Goal: Communication & Community: Answer question/provide support

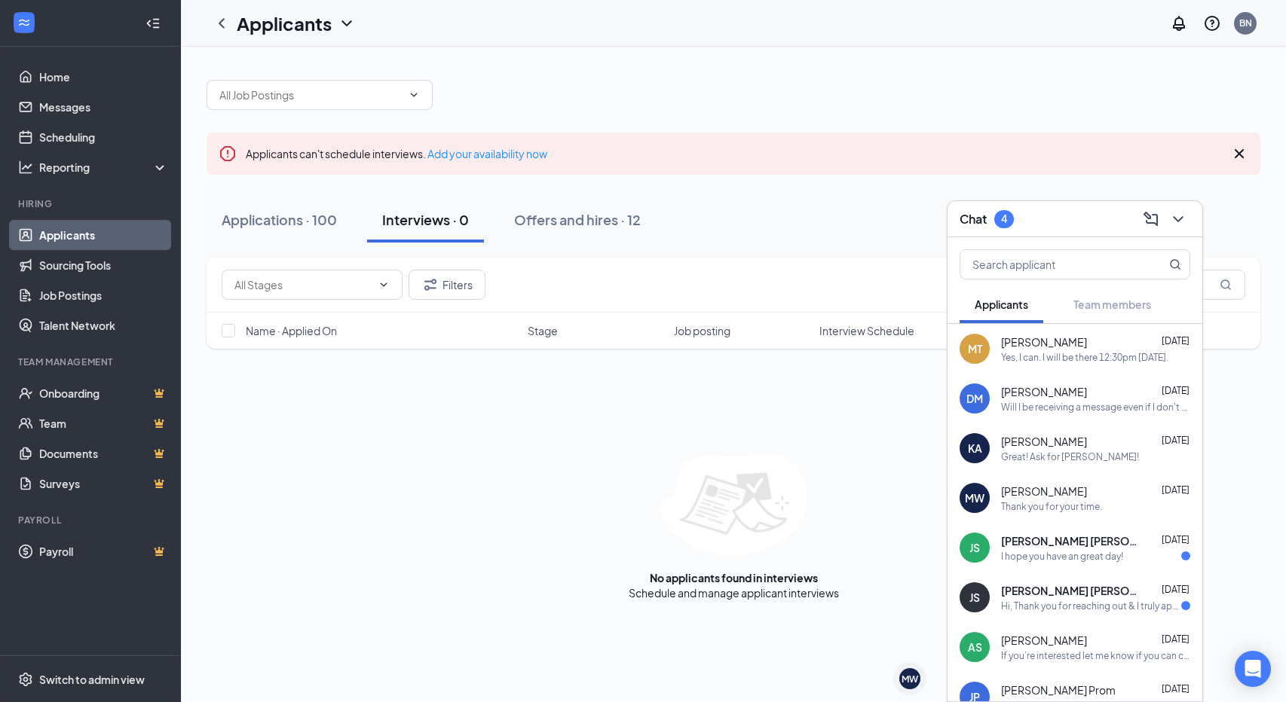
click at [1070, 346] on span "[PERSON_NAME]" at bounding box center [1044, 342] width 86 height 15
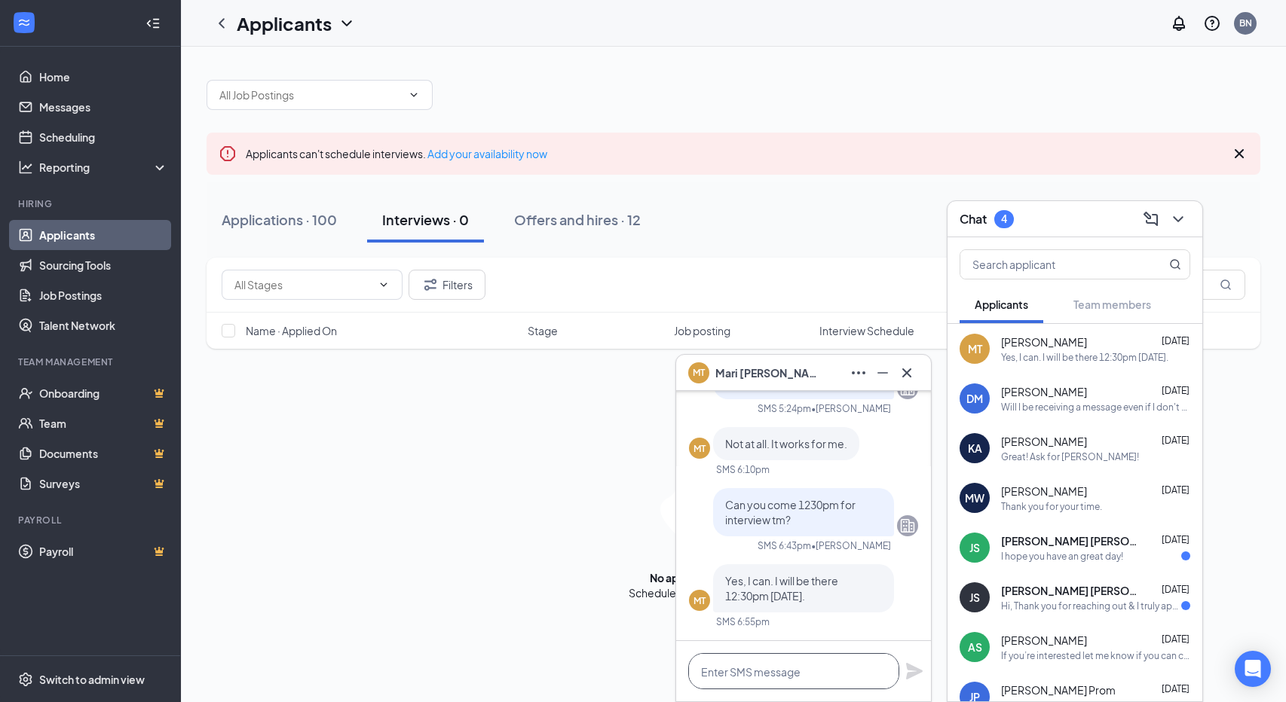
click at [775, 674] on textarea at bounding box center [793, 671] width 211 height 36
type textarea "H"
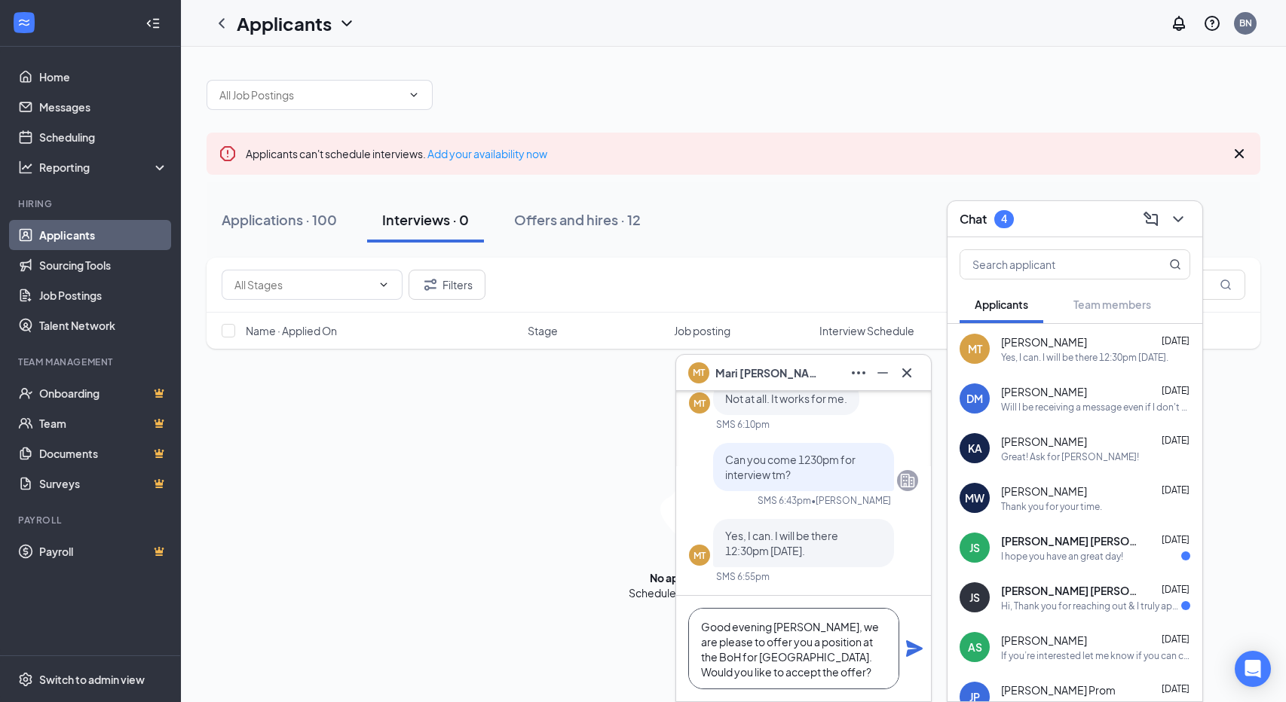
drag, startPoint x: 820, startPoint y: 662, endPoint x: 586, endPoint y: 583, distance: 246.7
click at [586, 583] on div "MT [PERSON_NAME] MT [PERSON_NAME] Applicant Kitchen Staff [GEOGRAPHIC_DATA] [GE…" at bounding box center [733, 375] width 1105 height 656
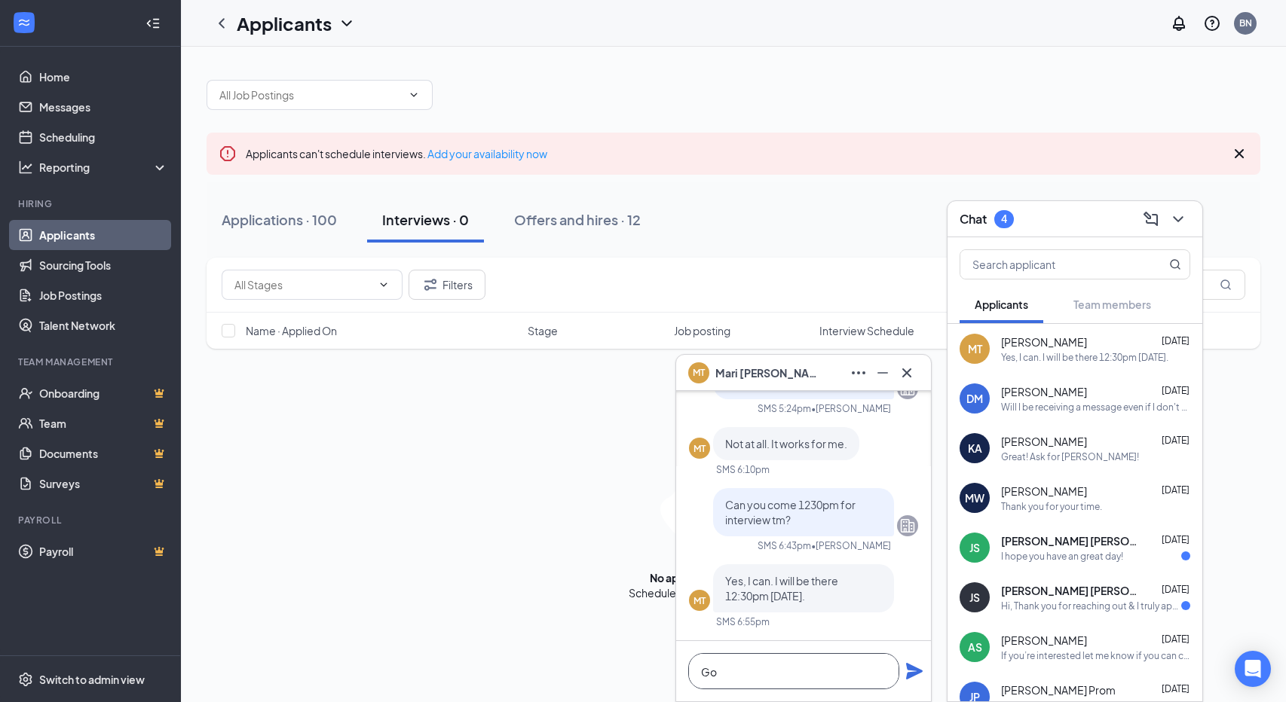
type textarea "G"
type textarea "H"
type textarea "G"
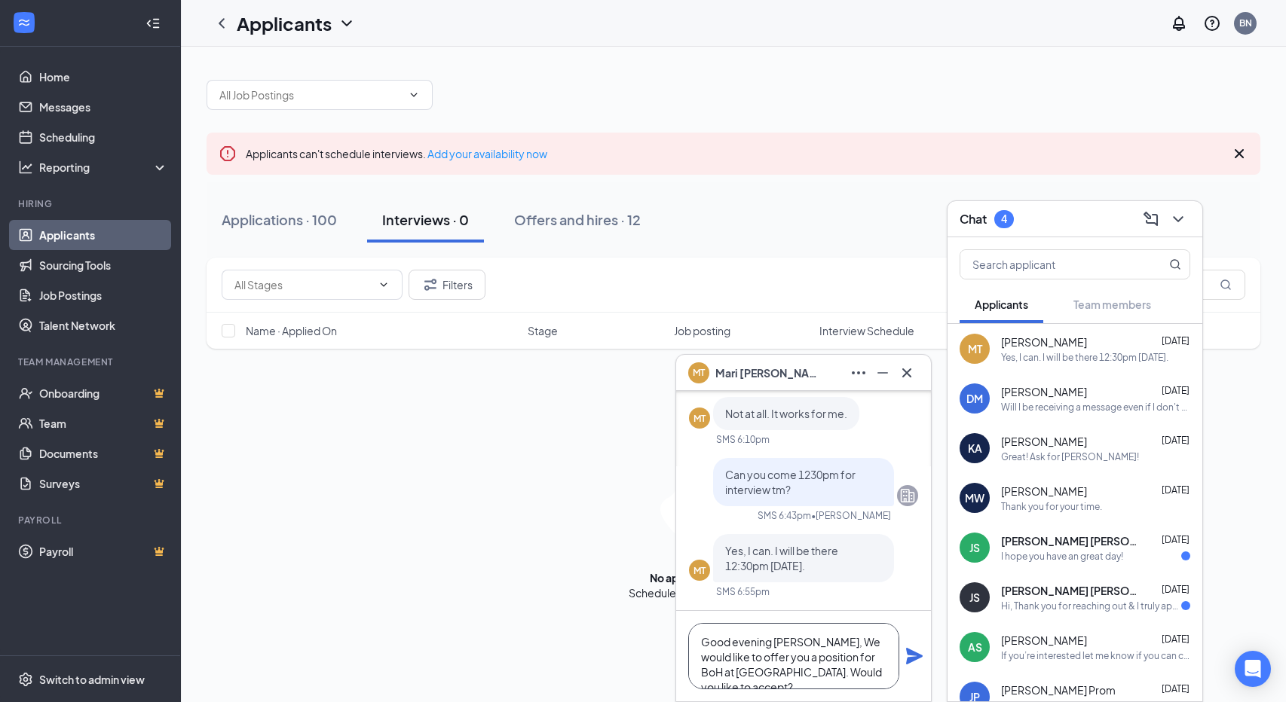
type textarea "Good evening [PERSON_NAME], We would like to offer you a position for BoH at [G…"
click at [921, 658] on icon "Plane" at bounding box center [914, 656] width 17 height 17
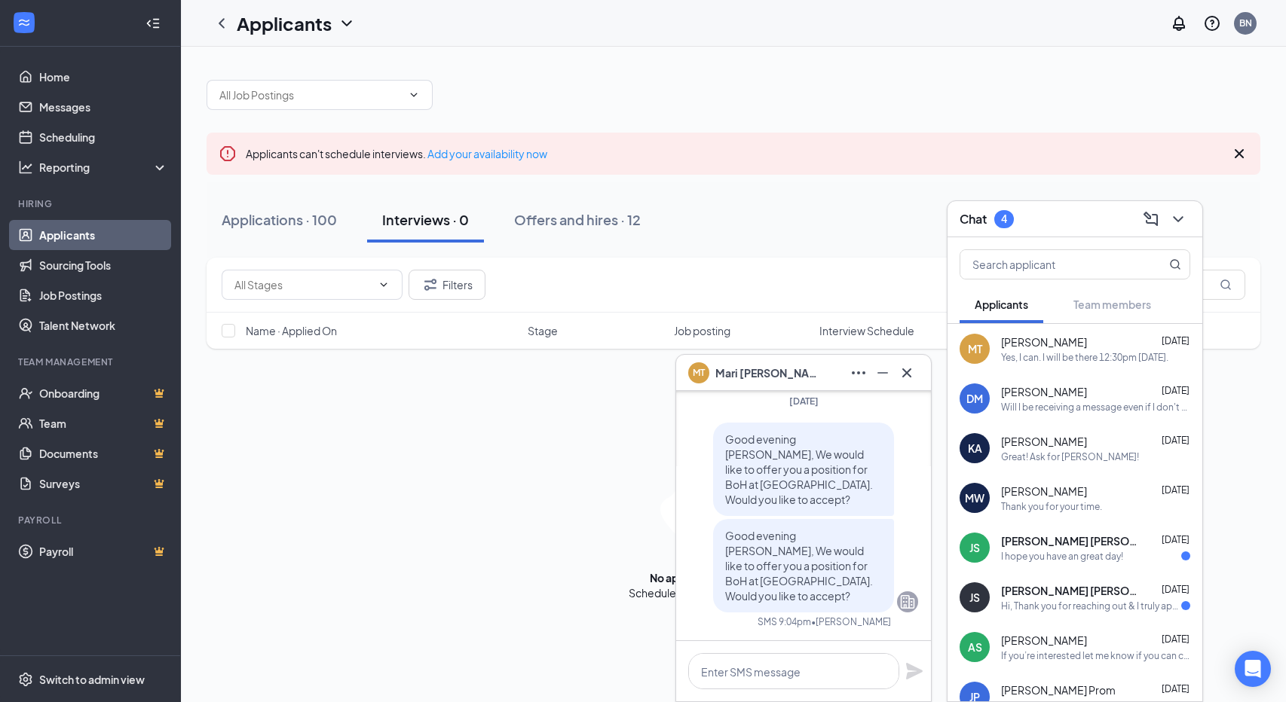
click at [1084, 451] on div "Great! Ask for [PERSON_NAME]!" at bounding box center [1070, 457] width 138 height 13
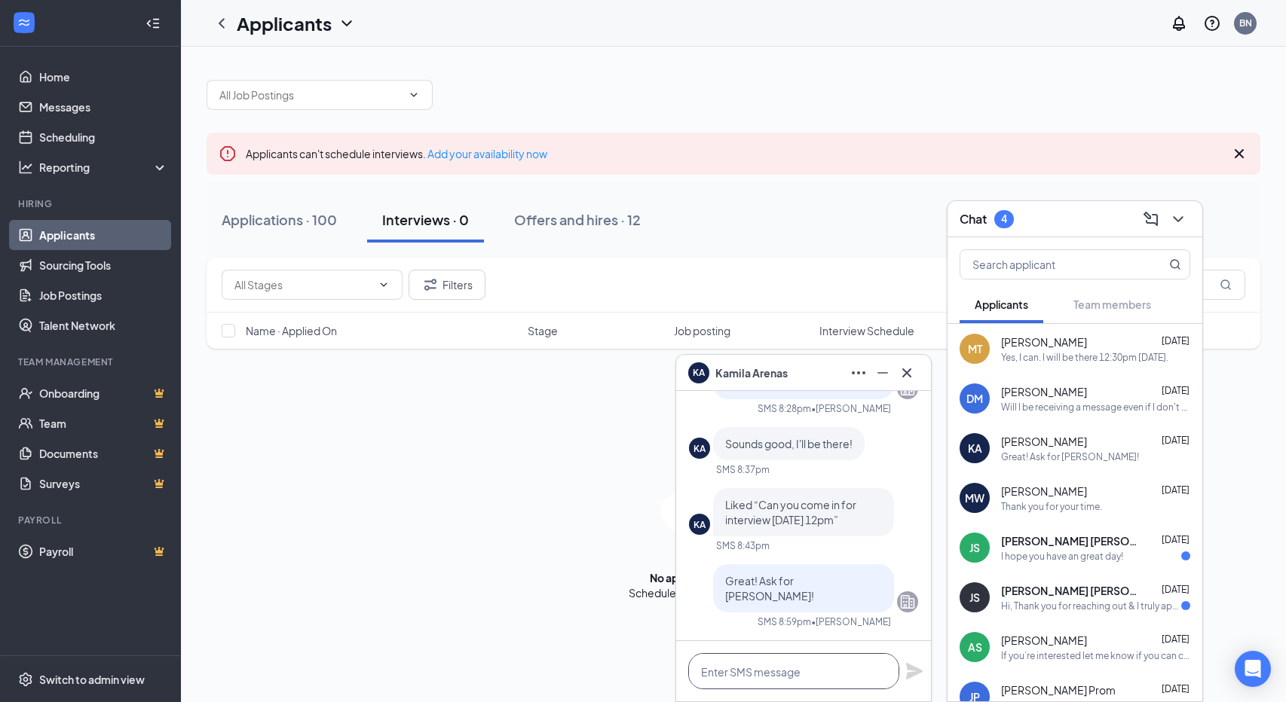
click at [776, 669] on textarea at bounding box center [793, 671] width 211 height 36
type textarea "H"
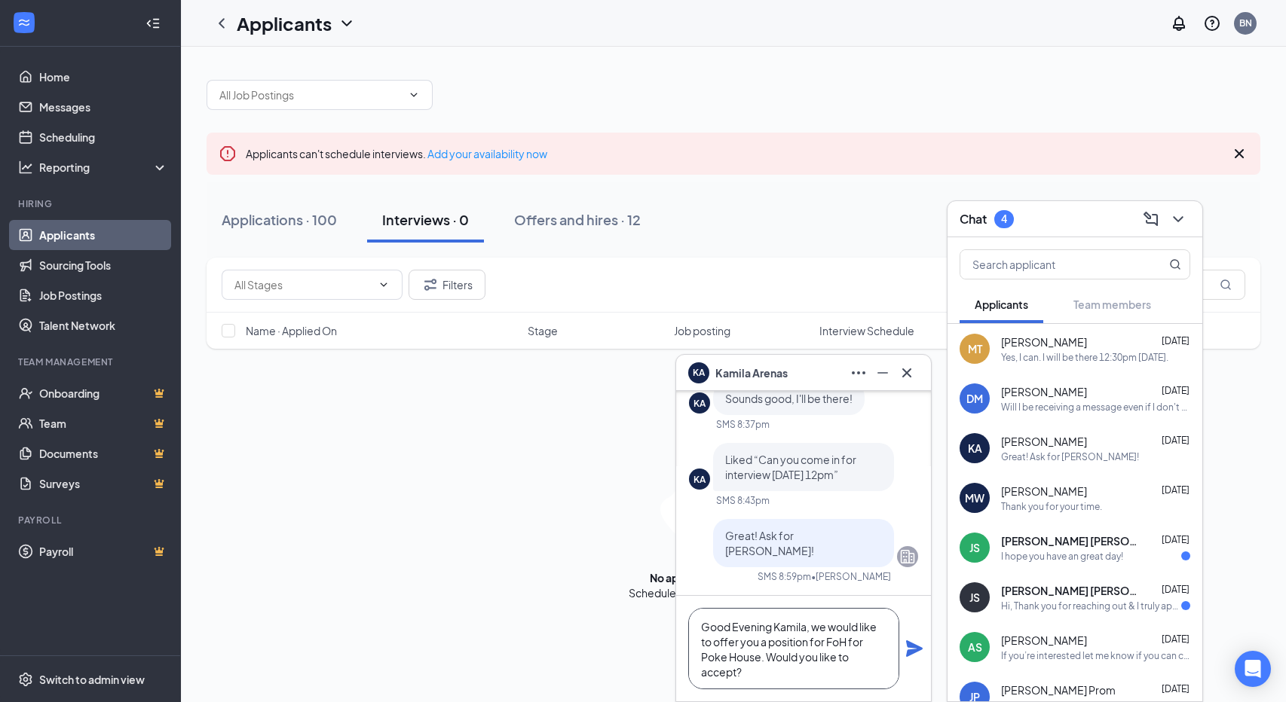
type textarea "Good Evening Kamila, we would like to offer you a position for FoH for Poke Hou…"
click at [921, 646] on icon "Plane" at bounding box center [914, 649] width 18 height 18
